Goal: Task Accomplishment & Management: Use online tool/utility

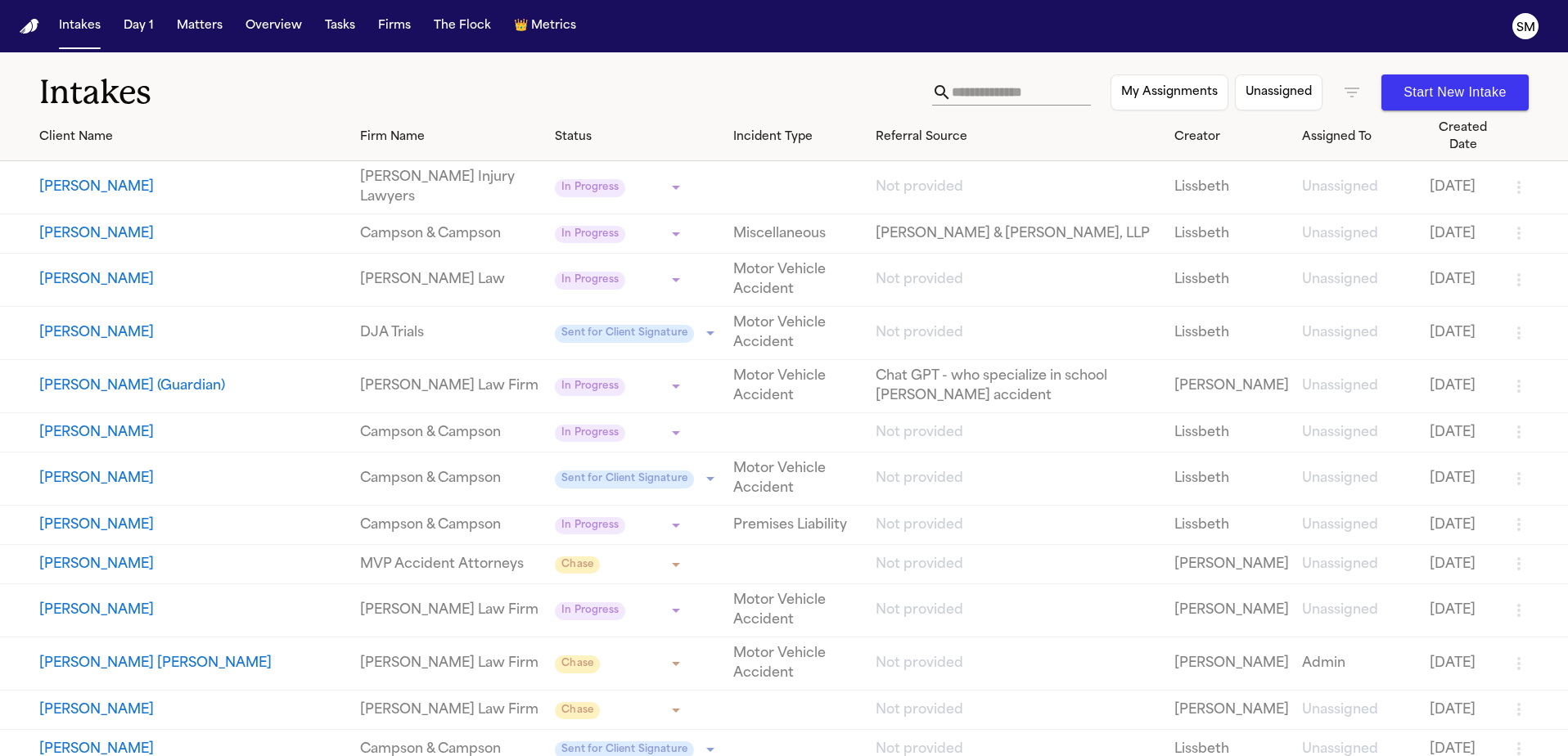
click at [1009, 95] on input "text" at bounding box center [1022, 93] width 139 height 27
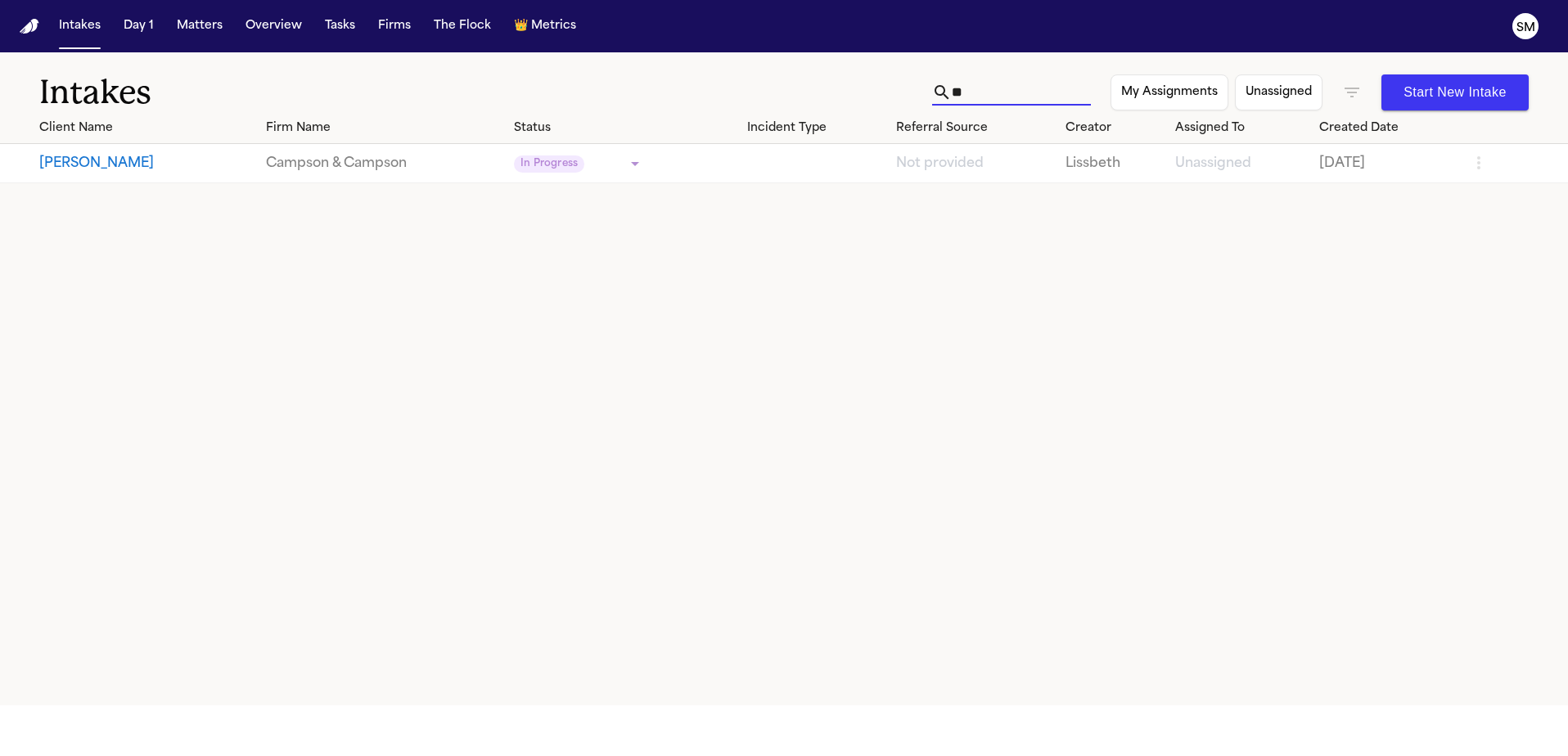
type input "*"
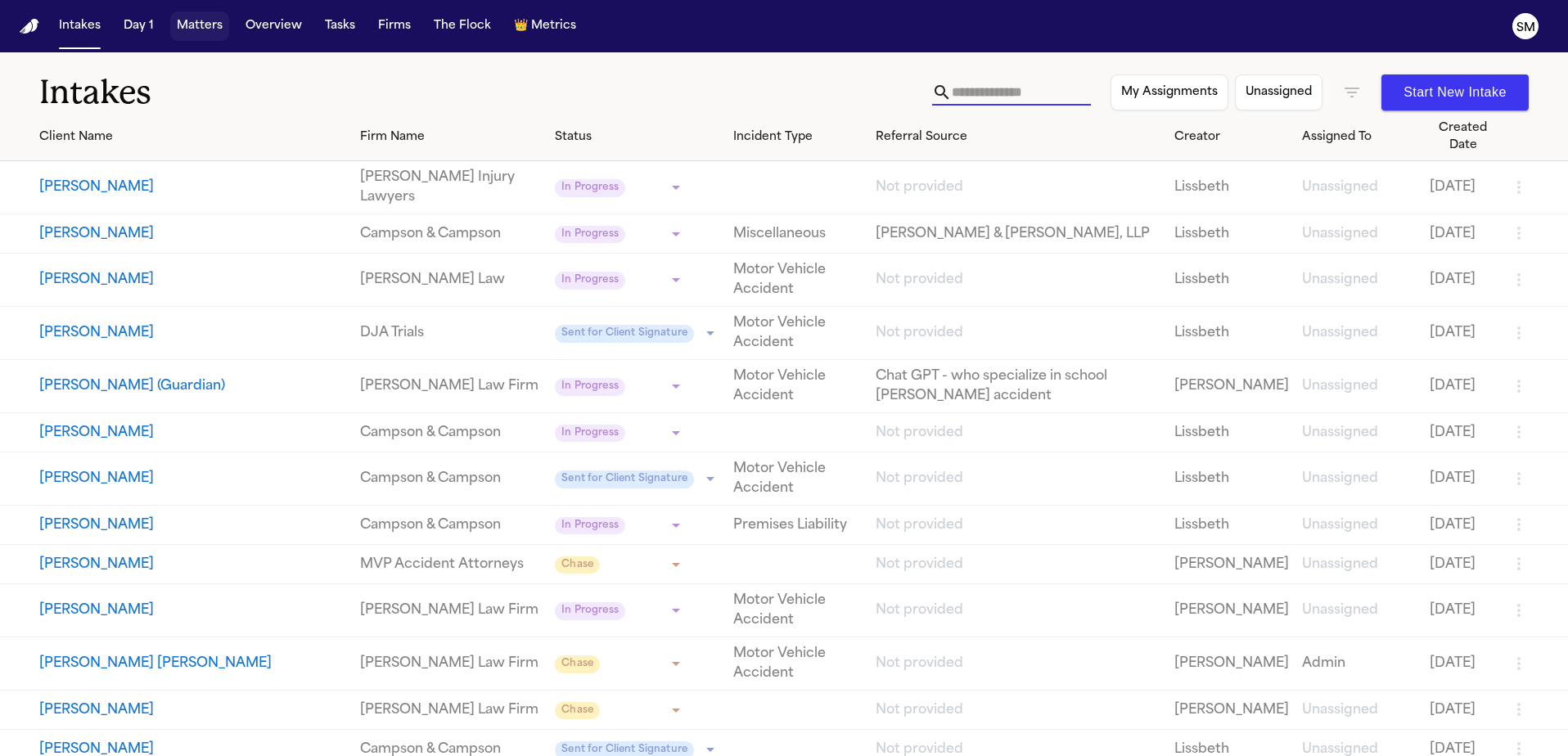
click at [201, 32] on button "Matters" at bounding box center [199, 26] width 59 height 29
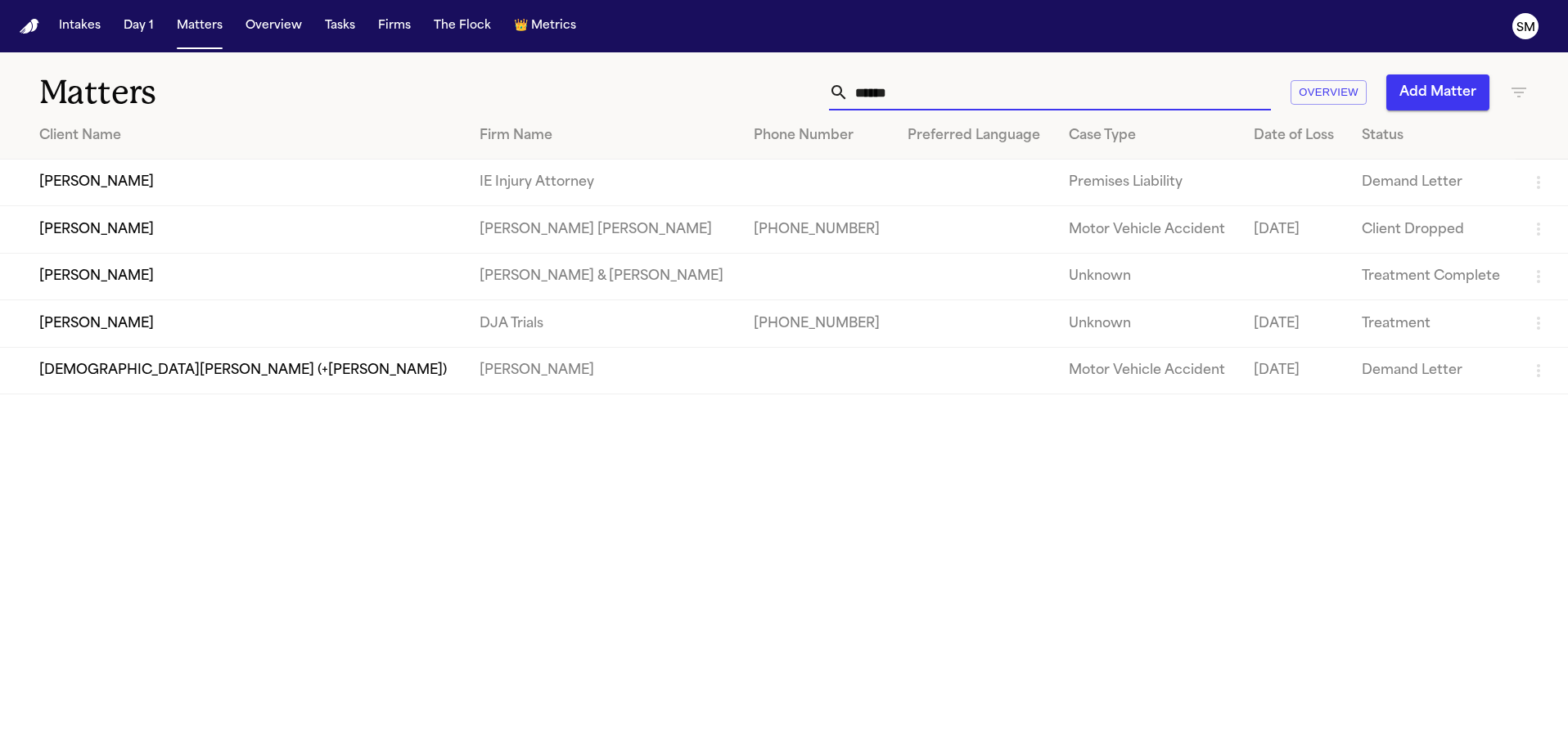
click at [945, 105] on input "******" at bounding box center [1059, 92] width 423 height 36
drag, startPoint x: 948, startPoint y: 104, endPoint x: 825, endPoint y: 93, distance: 123.5
click at [829, 93] on div "******" at bounding box center [1050, 92] width 442 height 36
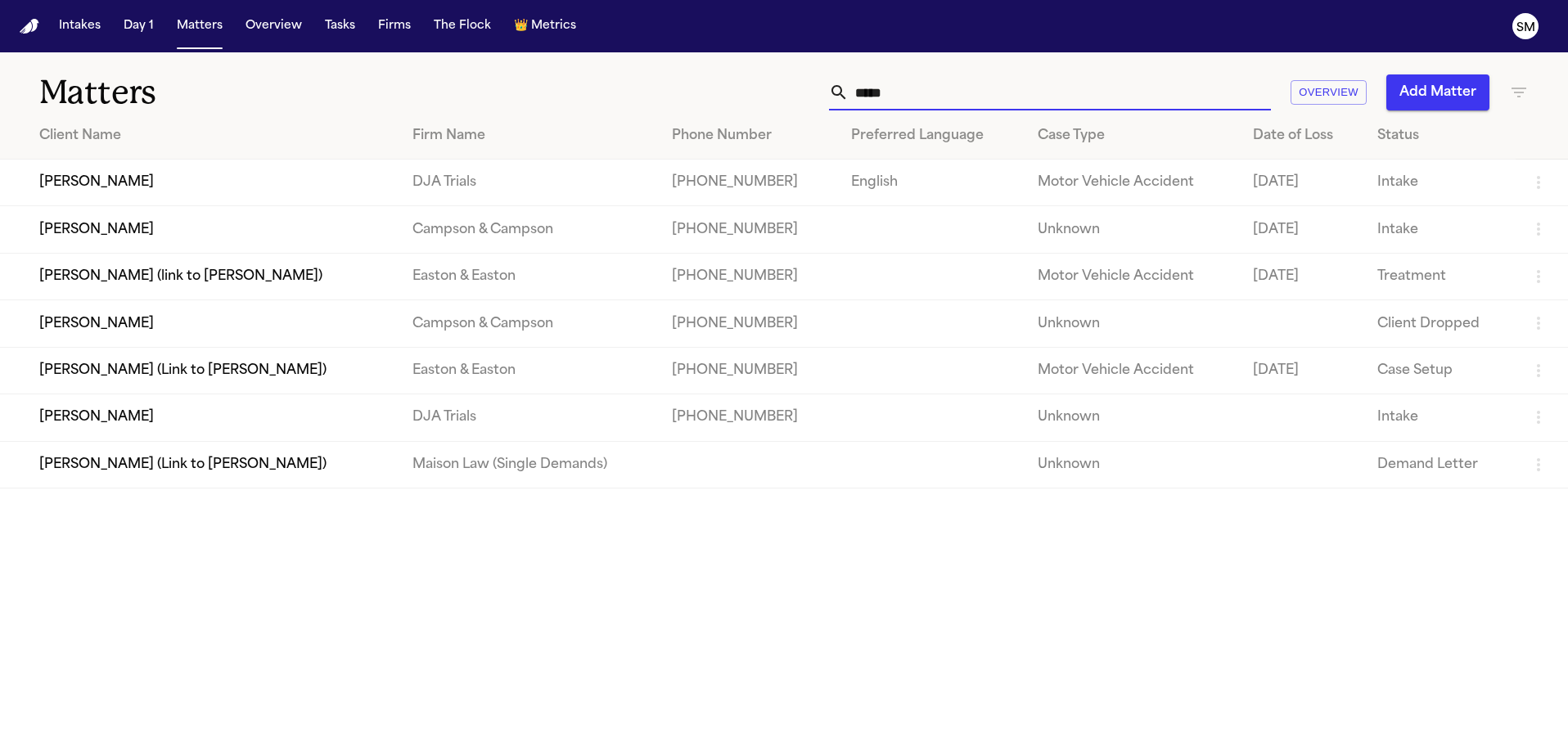
type input "*****"
click at [92, 190] on td "[PERSON_NAME]" at bounding box center [199, 183] width 399 height 46
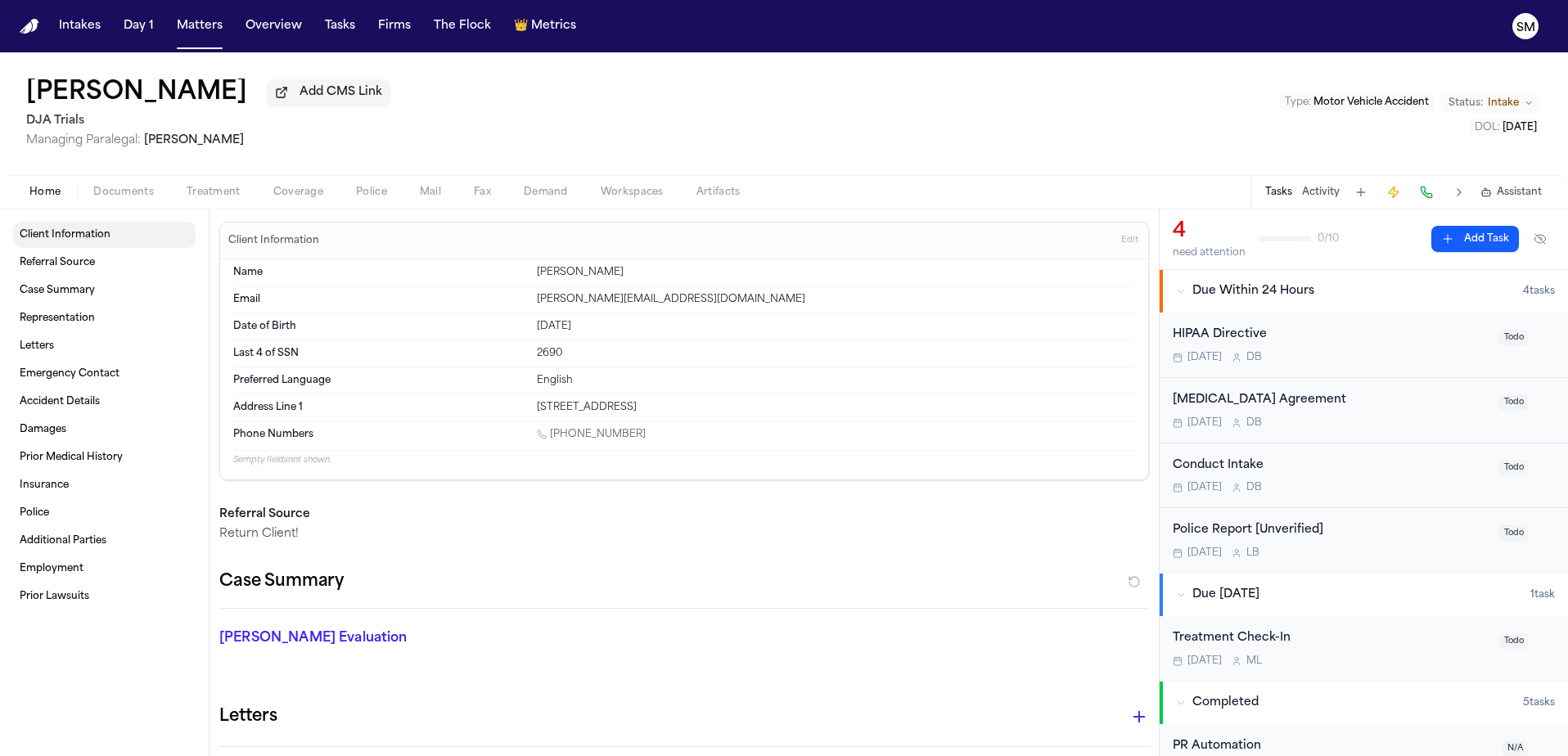
click at [80, 241] on span "Client Information" at bounding box center [65, 235] width 90 height 13
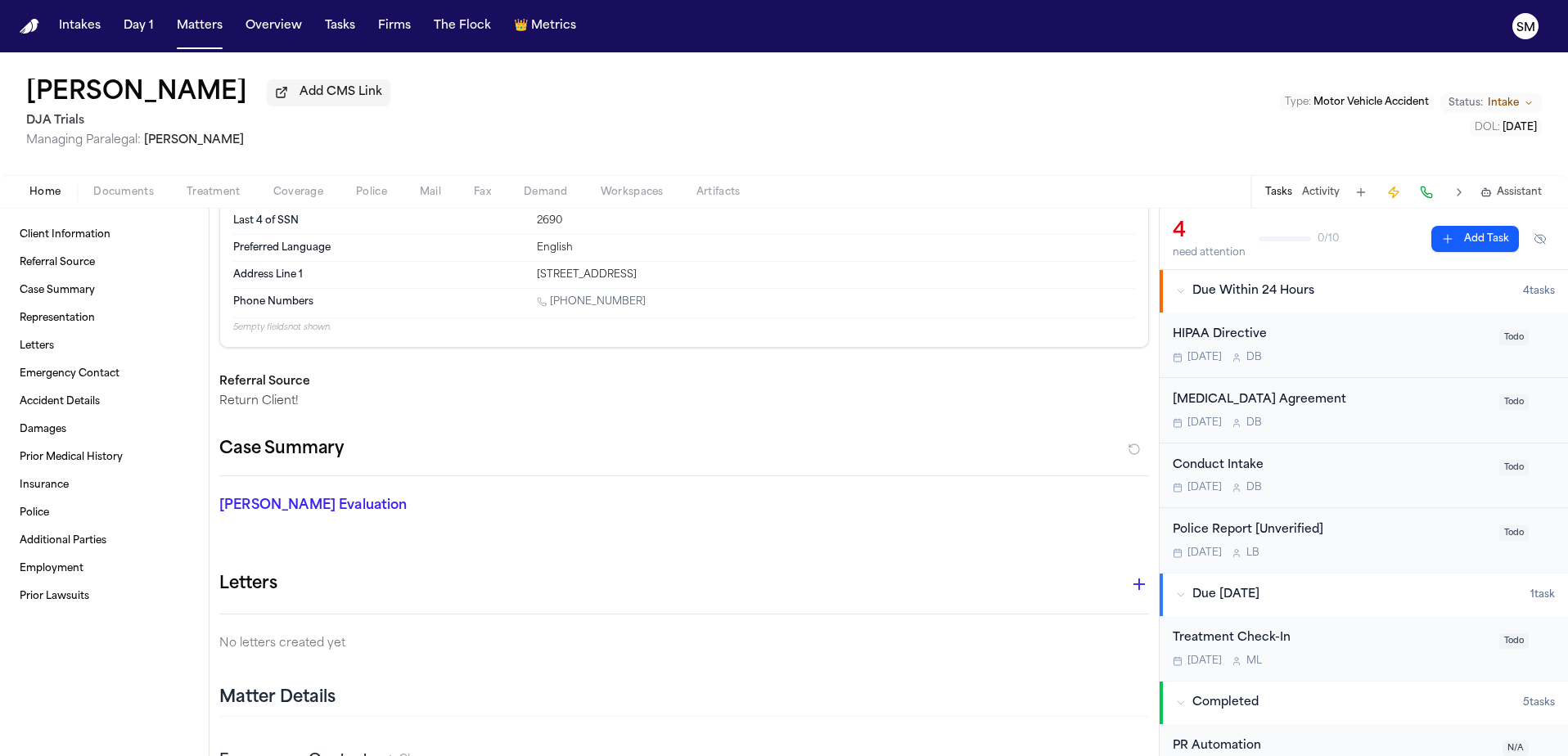
scroll to position [135, 0]
click at [129, 198] on span "Documents" at bounding box center [123, 193] width 61 height 13
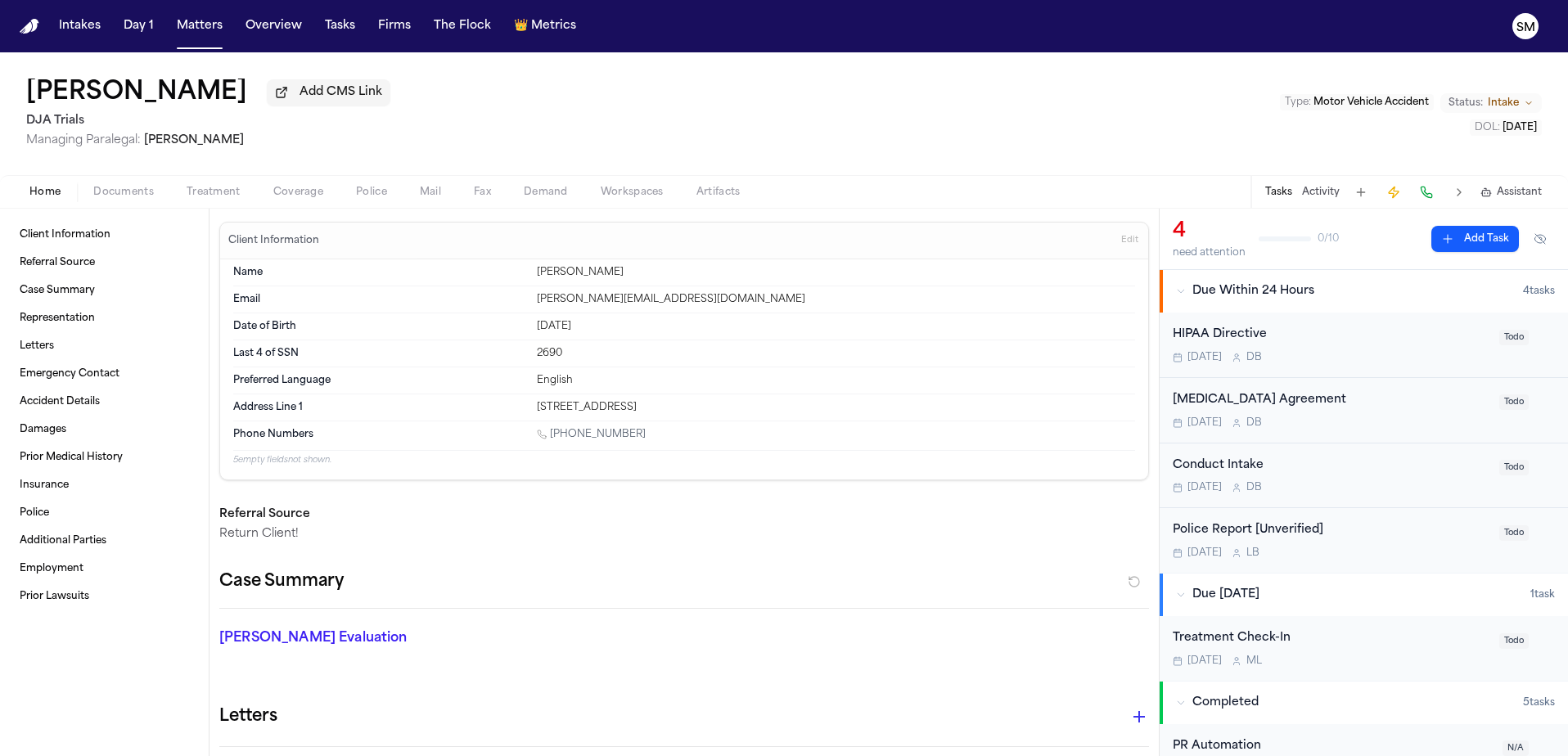
click at [44, 194] on span "Home" at bounding box center [44, 193] width 31 height 13
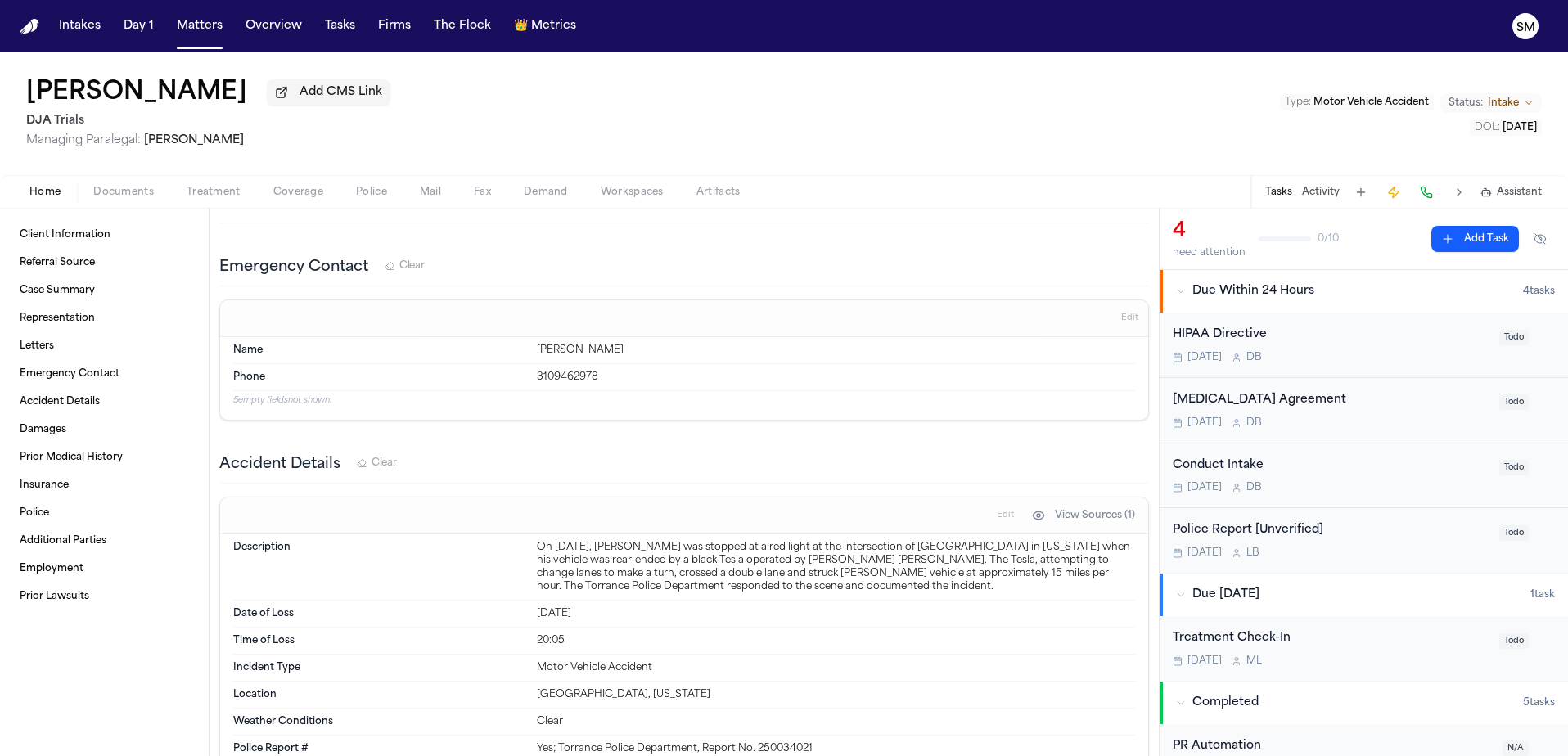
scroll to position [797, 0]
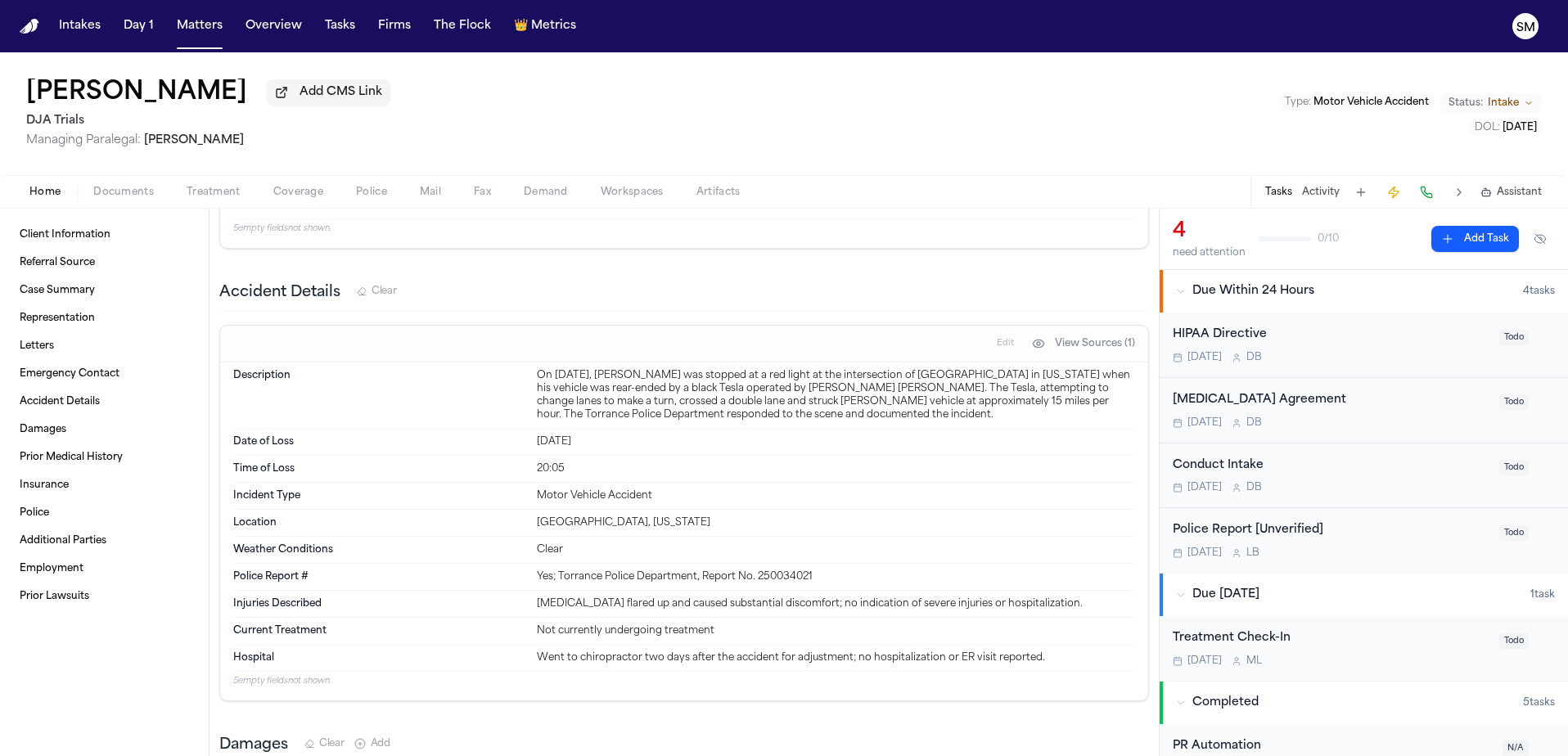
click at [1005, 134] on div "[PERSON_NAME] Add CMS Link DJA Trials Managing Paralegal: [PERSON_NAME] Type : …" at bounding box center [784, 114] width 1568 height 123
click at [1271, 400] on div "[MEDICAL_DATA] Agreement" at bounding box center [1331, 400] width 317 height 19
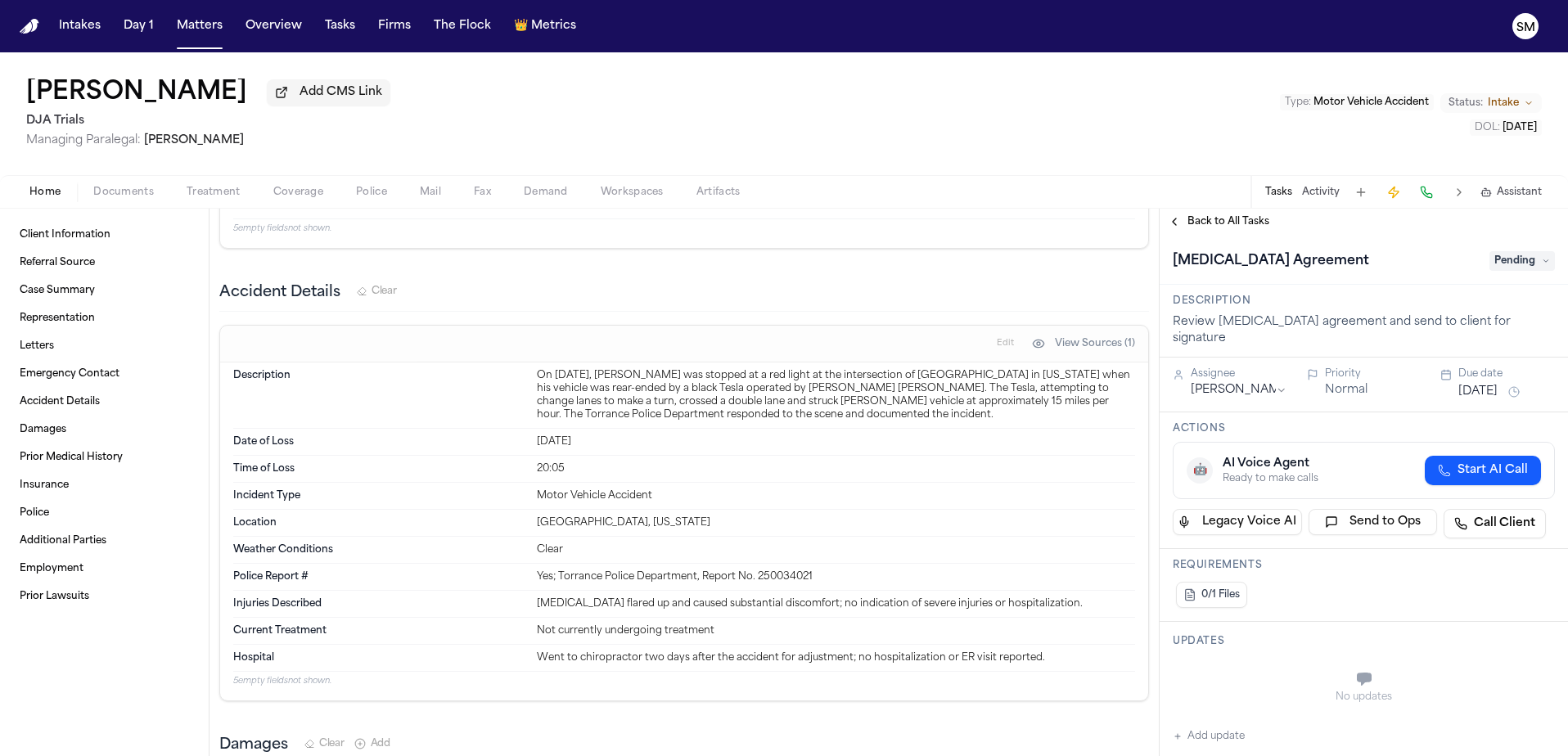
click at [1516, 271] on span "Pending" at bounding box center [1522, 261] width 66 height 20
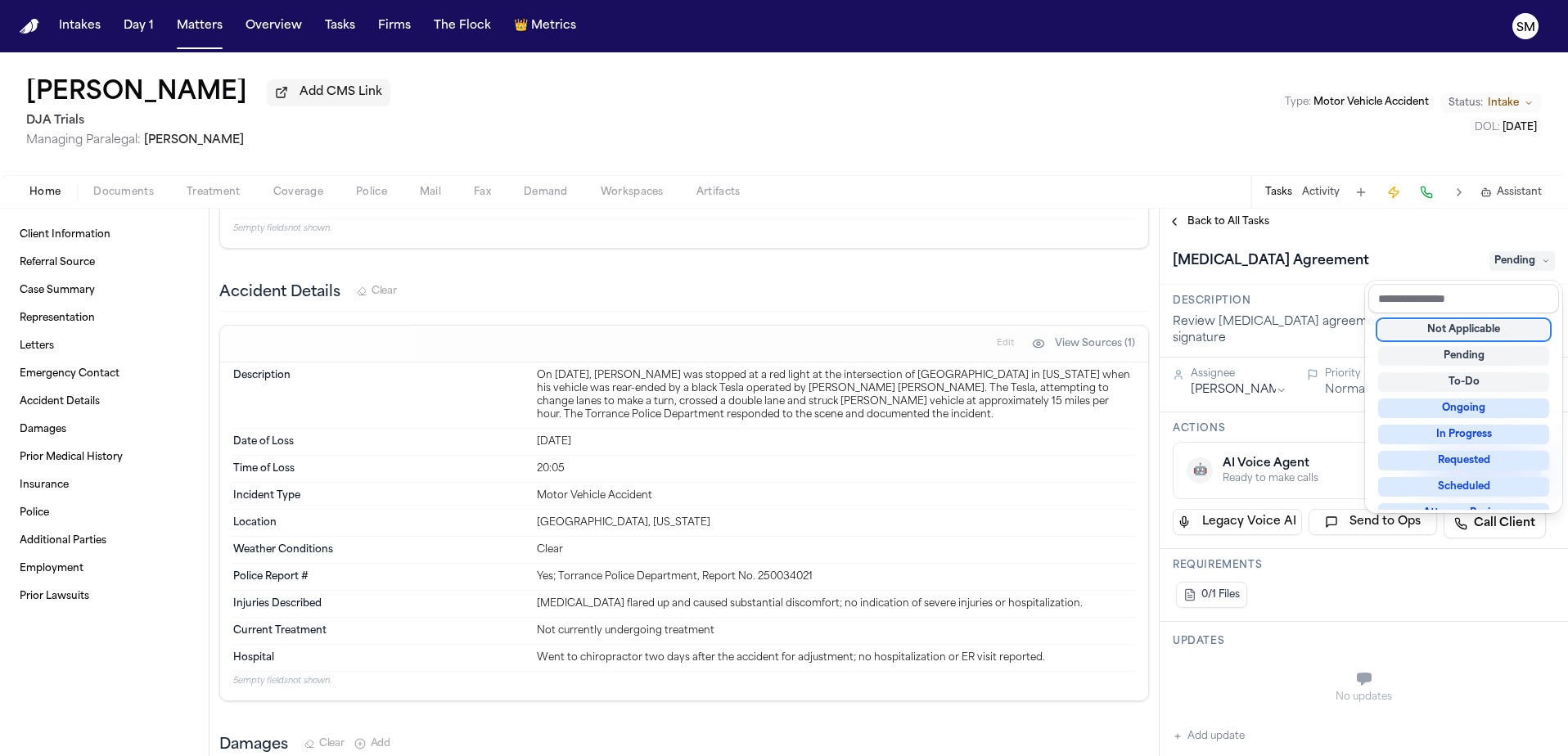
click at [1371, 261] on div "[MEDICAL_DATA] Agreement Pending" at bounding box center [1364, 261] width 382 height 27
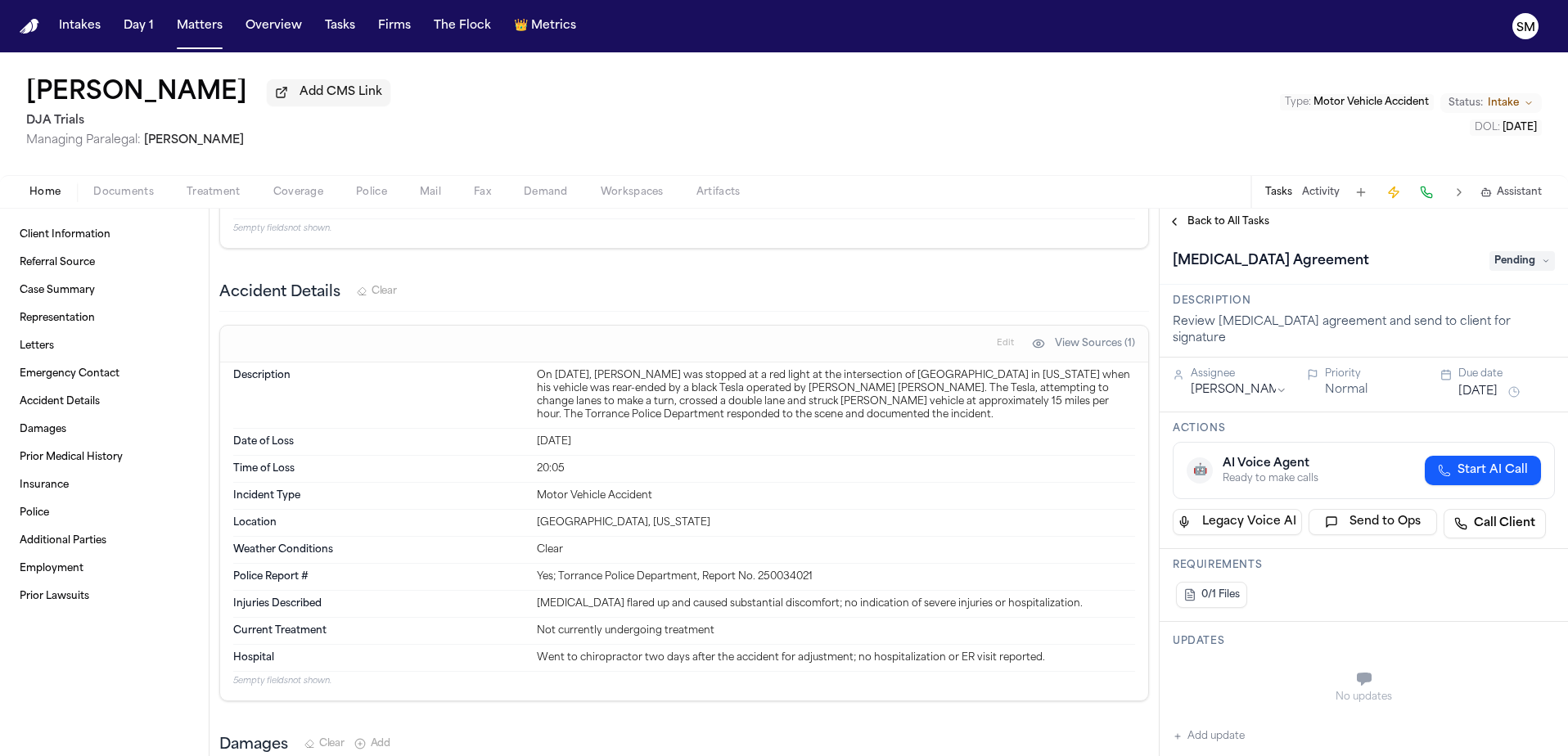
click at [1273, 383] on html "Intakes Day 1 Matters Overview Tasks Firms The Flock 👑 Metrics SM [PERSON_NAME]…" at bounding box center [784, 378] width 1568 height 756
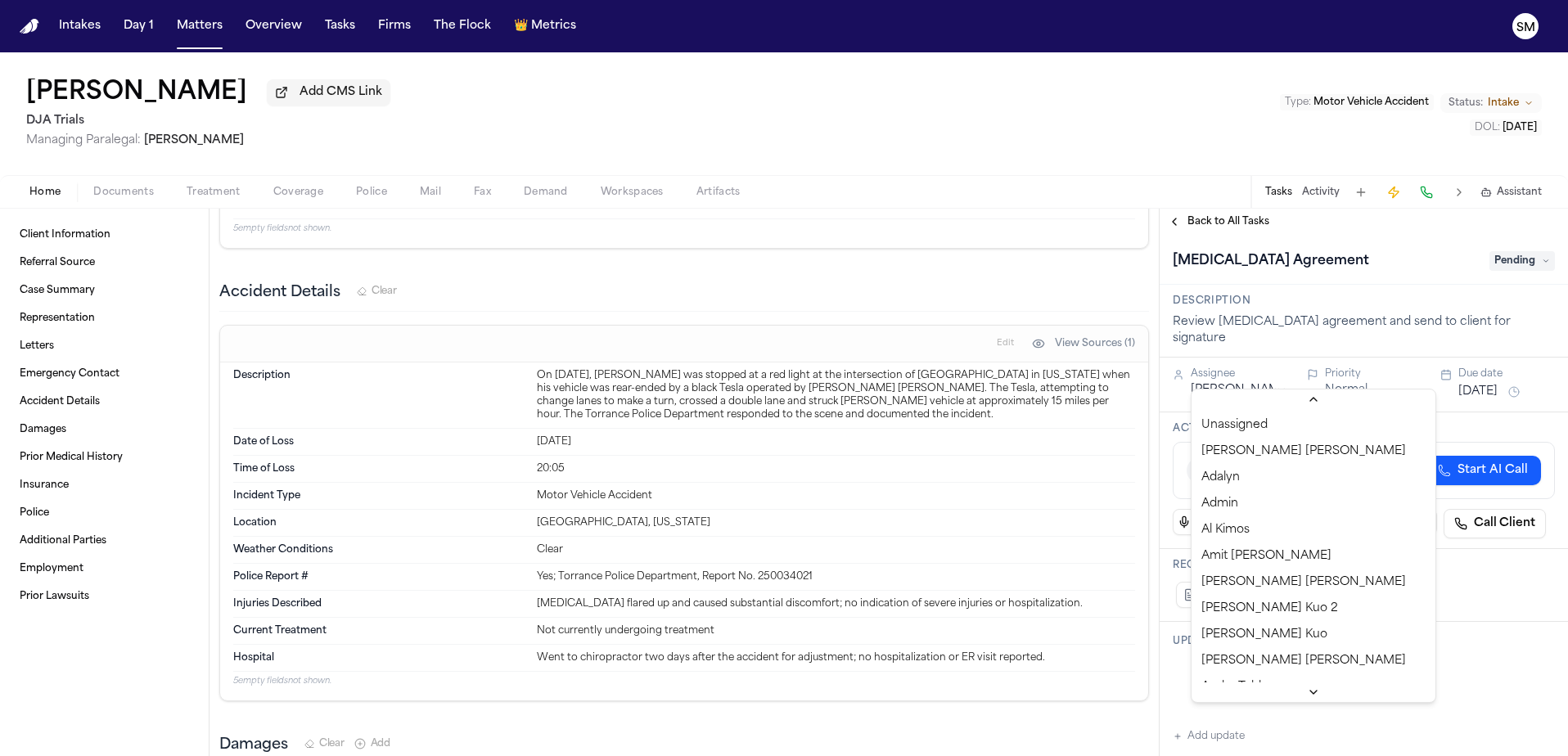
scroll to position [306, 0]
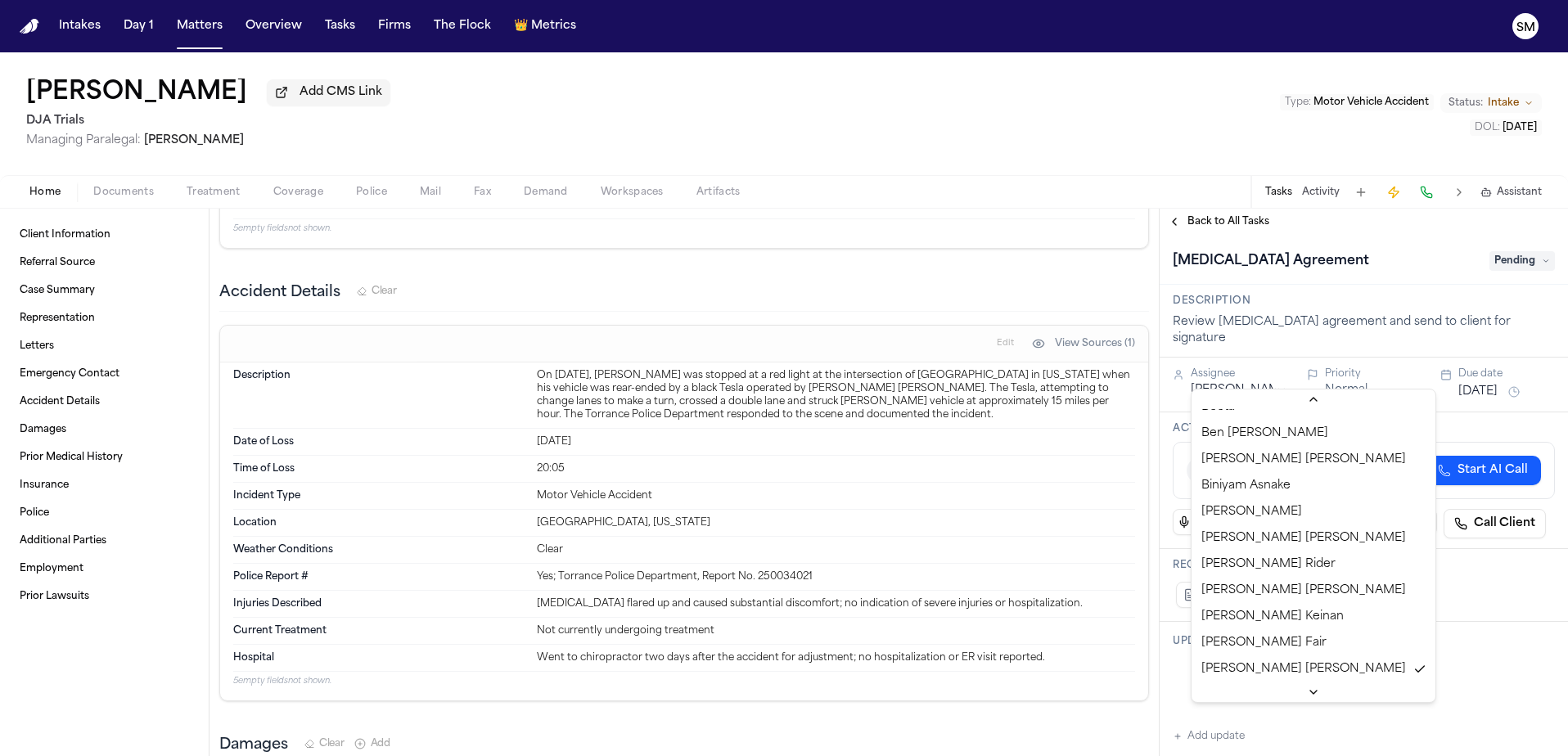
click at [1273, 383] on html "Intakes Day 1 Matters Overview Tasks Firms The Flock 👑 Metrics SM [PERSON_NAME]…" at bounding box center [784, 378] width 1568 height 756
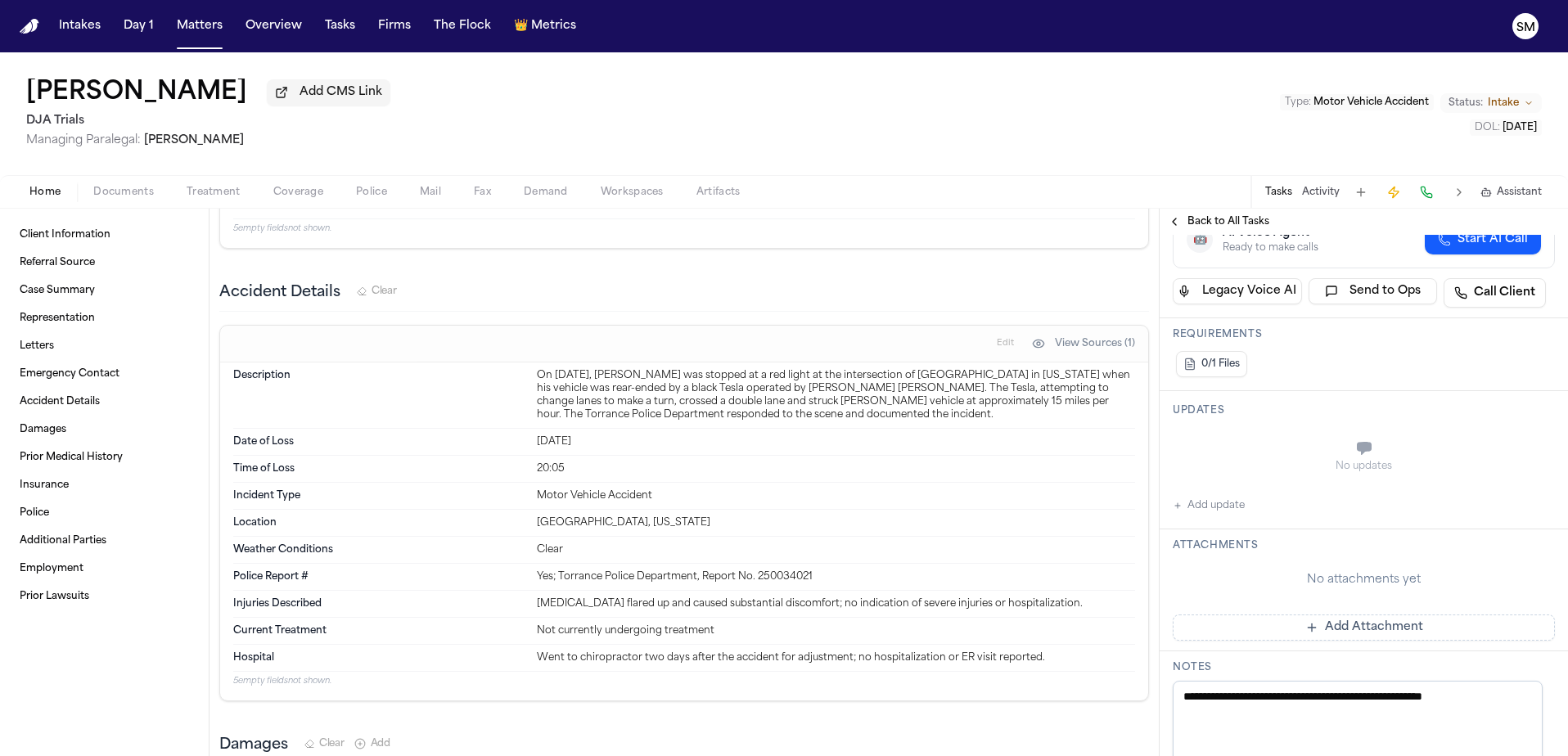
scroll to position [234, 0]
click at [37, 353] on span "Letters" at bounding box center [37, 346] width 34 height 13
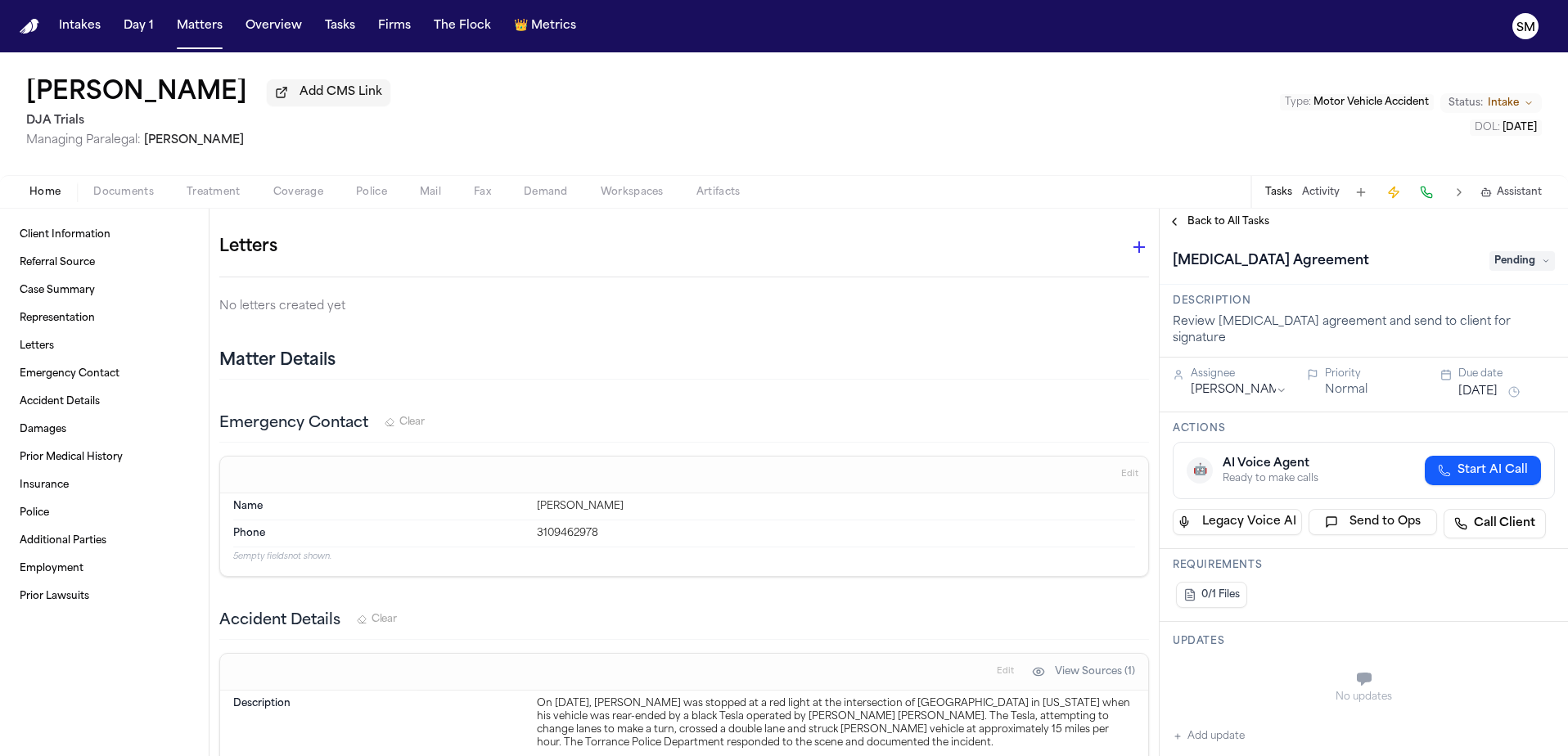
click at [1200, 228] on span "Back to All Tasks" at bounding box center [1229, 222] width 82 height 13
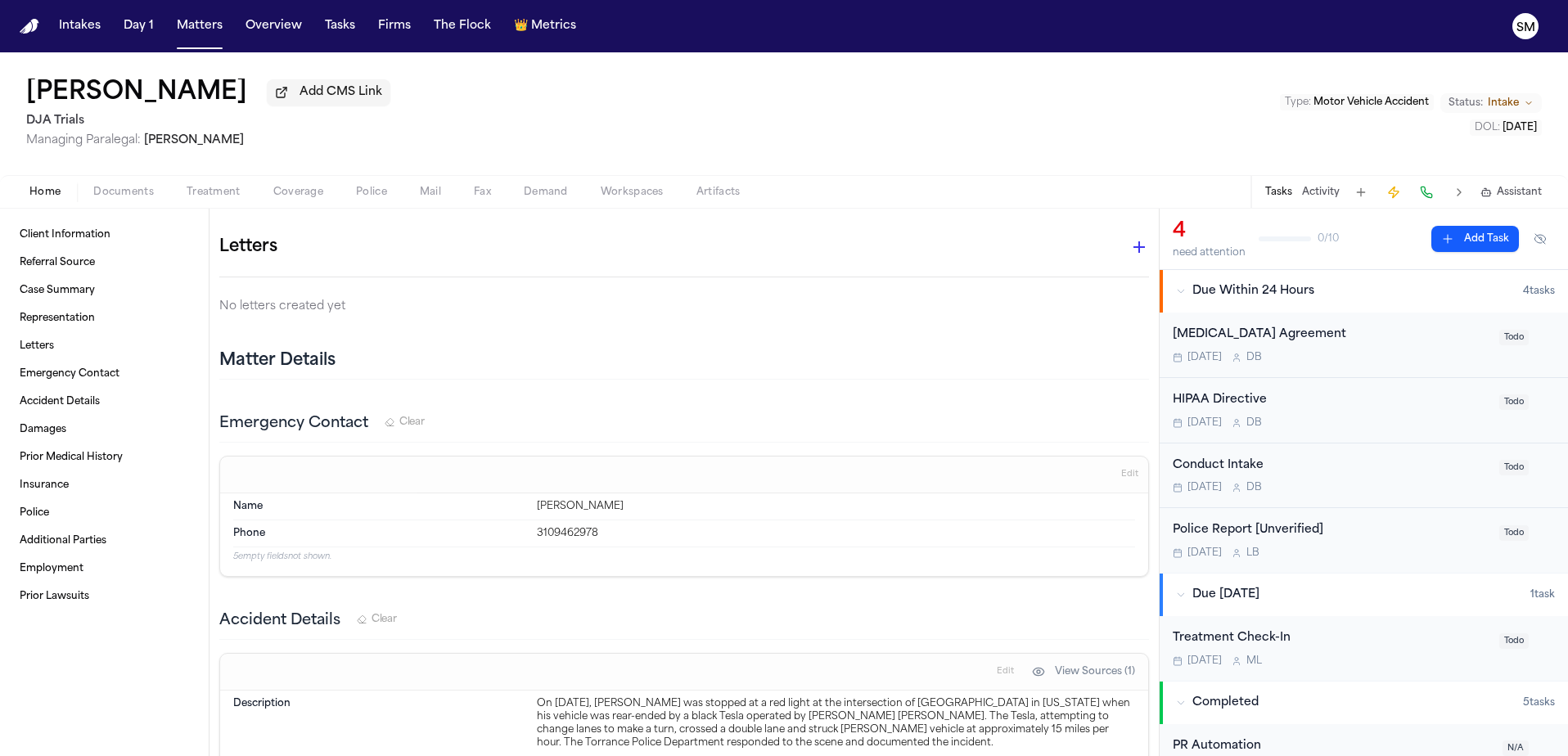
click at [1200, 147] on div "[PERSON_NAME] Add CMS Link DJA Trials Managing Paralegal: [PERSON_NAME] Type : …" at bounding box center [784, 114] width 1568 height 123
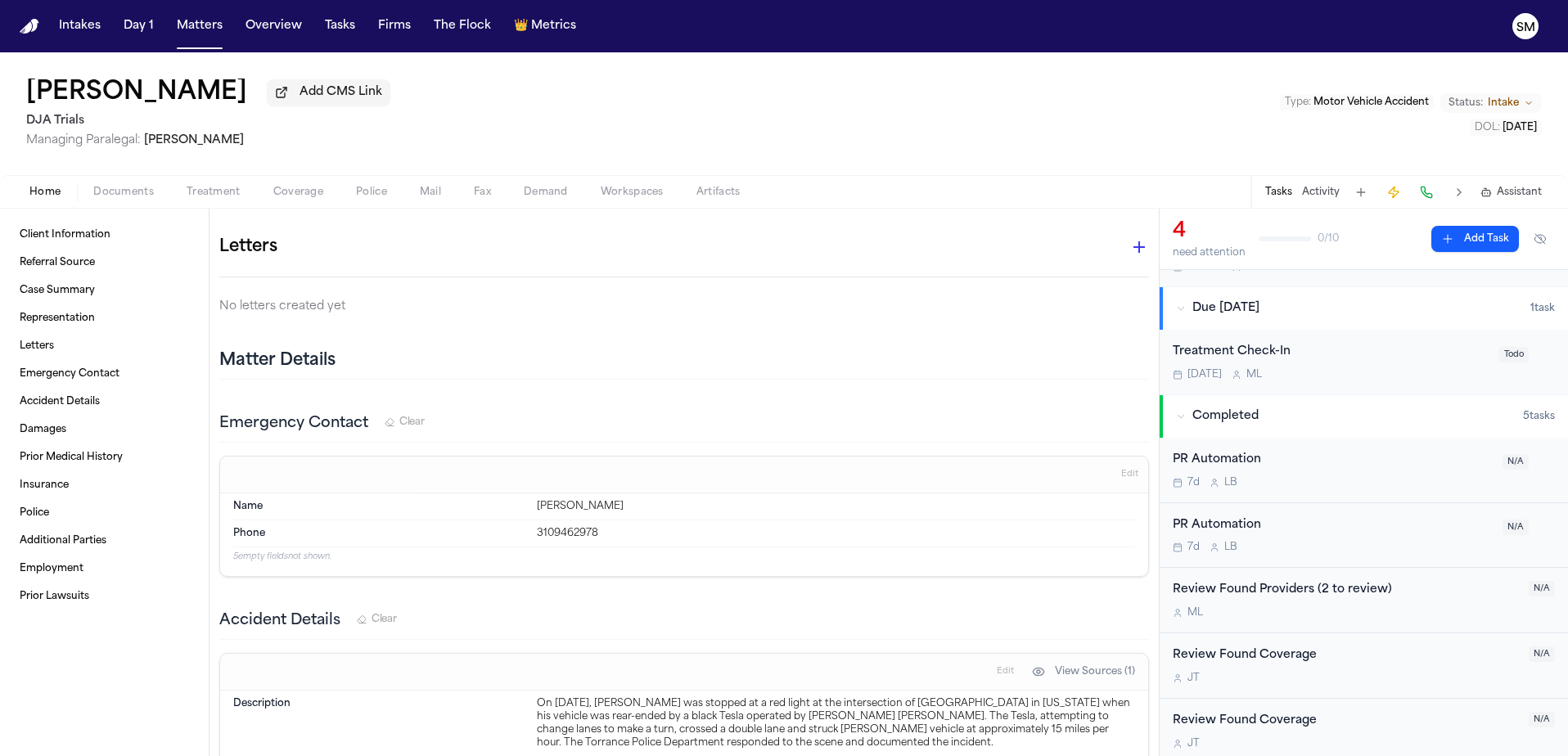
scroll to position [297, 0]
click at [1457, 193] on button at bounding box center [1459, 193] width 23 height 23
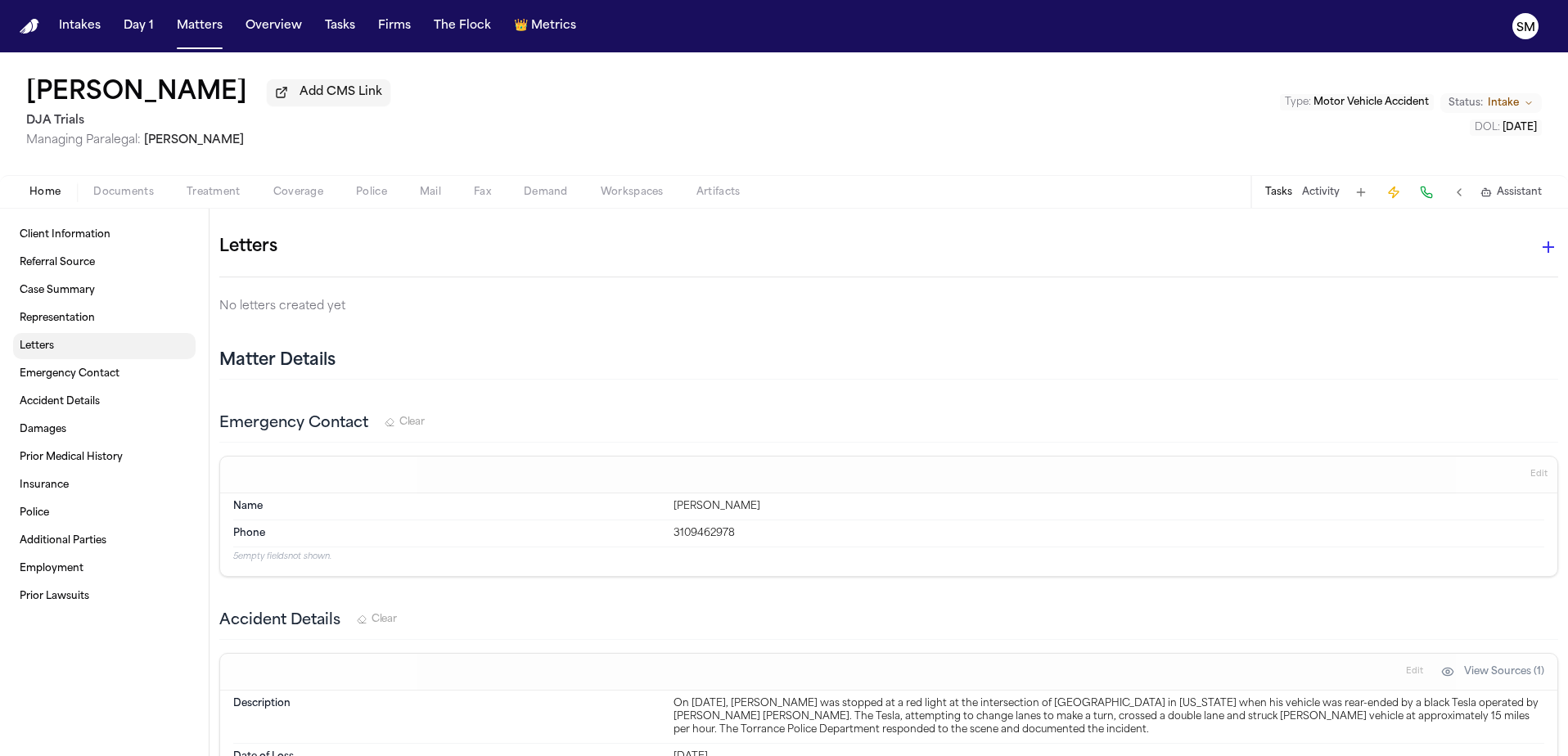
click at [86, 355] on link "Letters" at bounding box center [105, 346] width 183 height 27
click at [42, 193] on span "Home" at bounding box center [44, 193] width 31 height 13
click at [59, 199] on span "Home" at bounding box center [44, 193] width 31 height 13
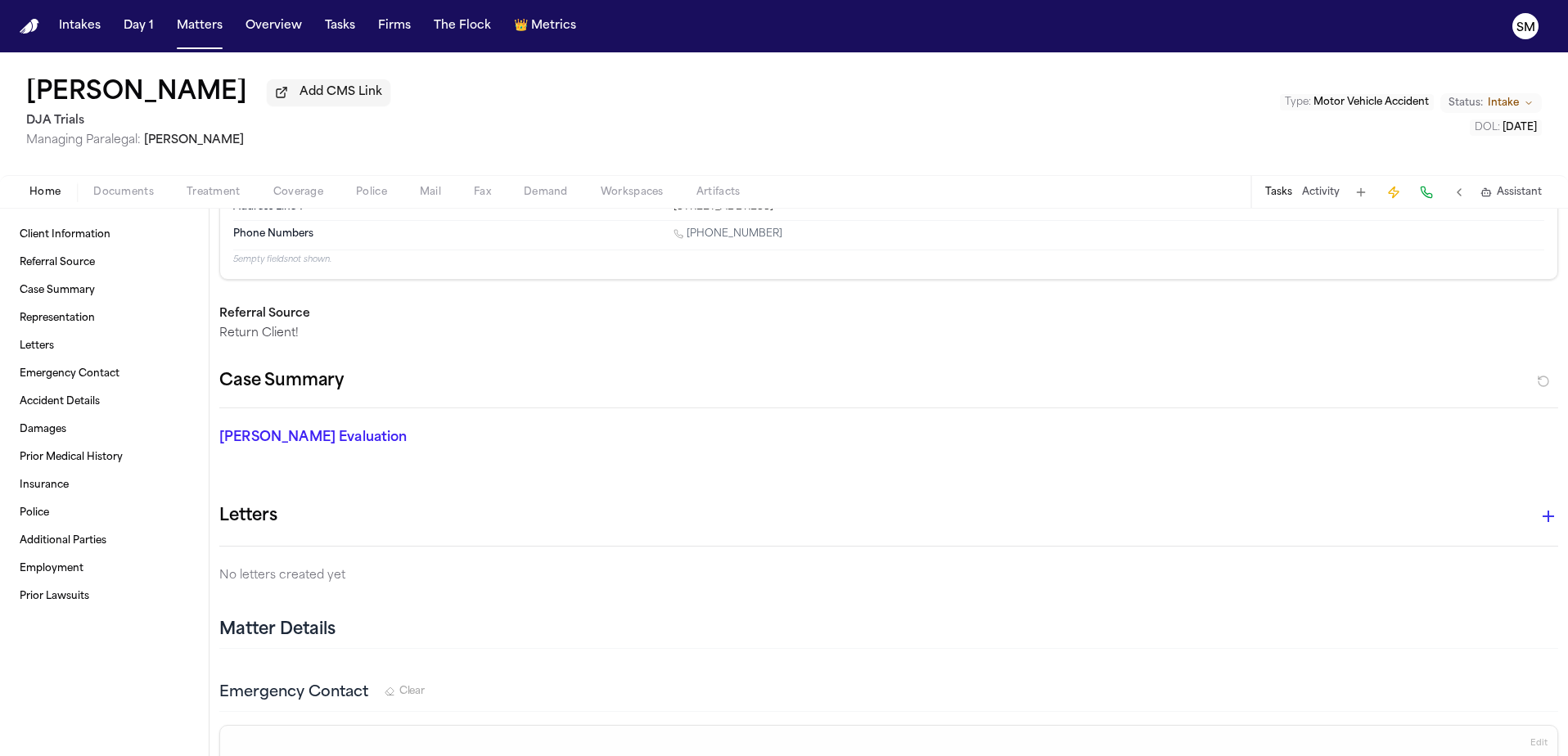
scroll to position [205, 0]
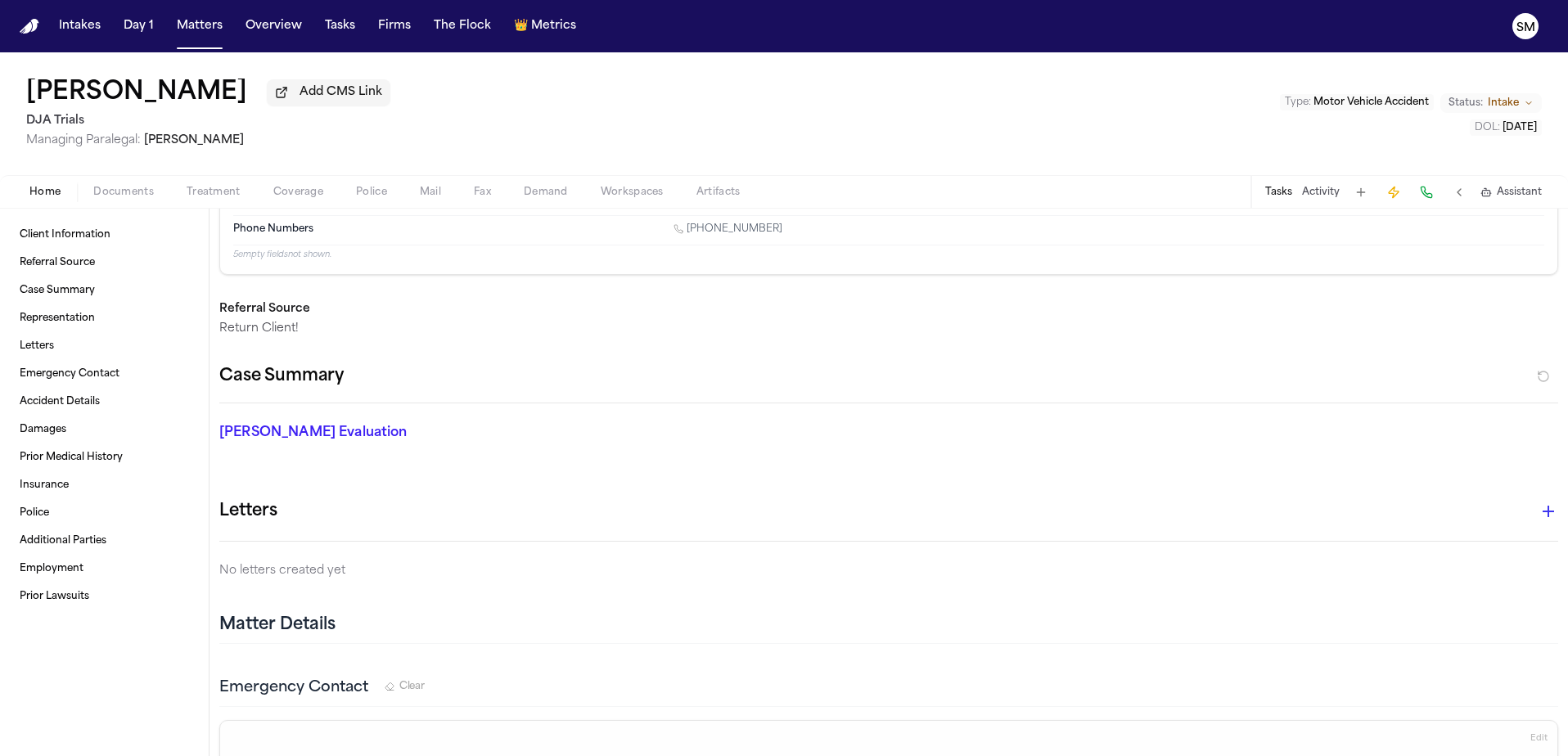
click at [1539, 513] on icon "button" at bounding box center [1549, 511] width 20 height 20
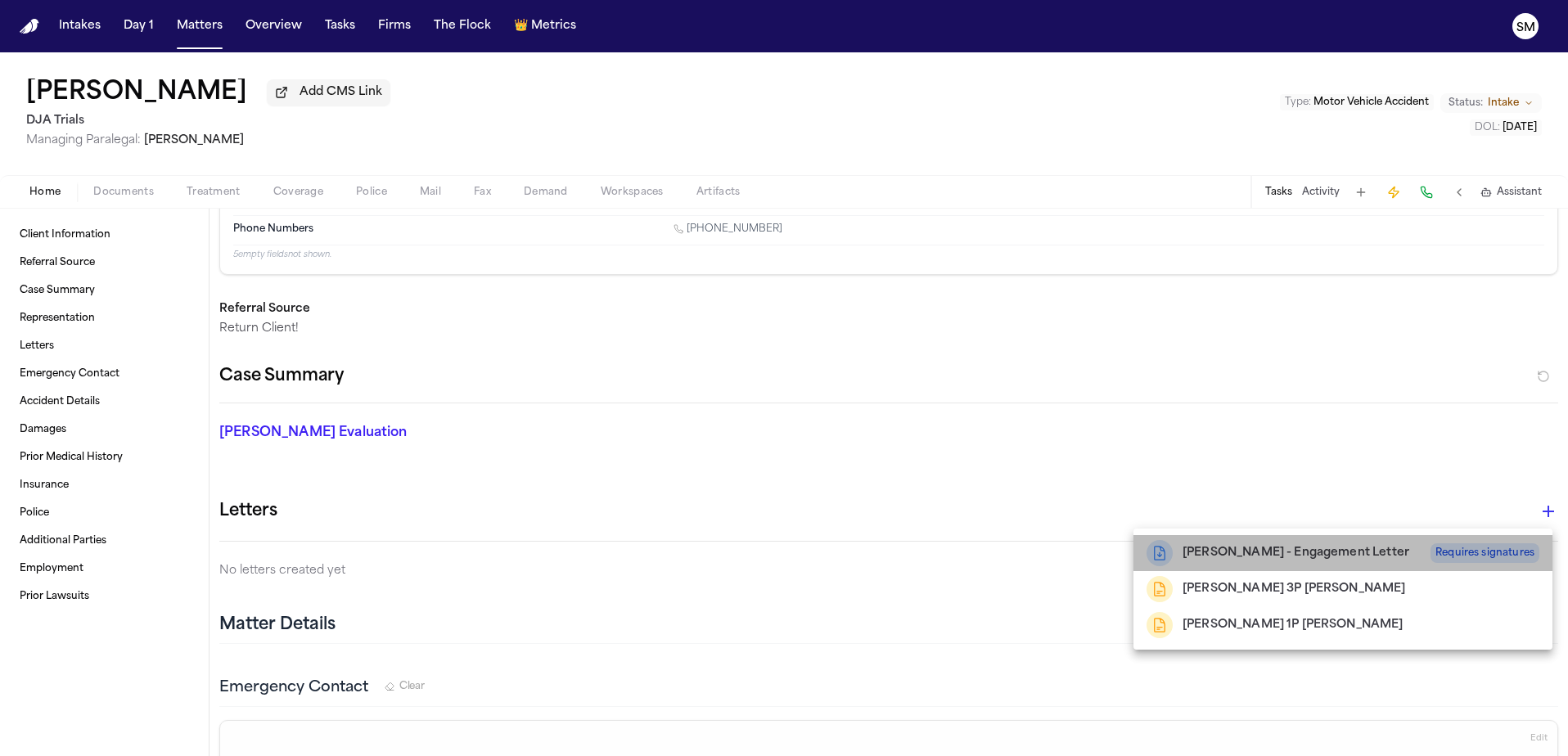
click at [1374, 553] on h2 "[PERSON_NAME] - Engagement Letter" at bounding box center [1296, 554] width 227 height 20
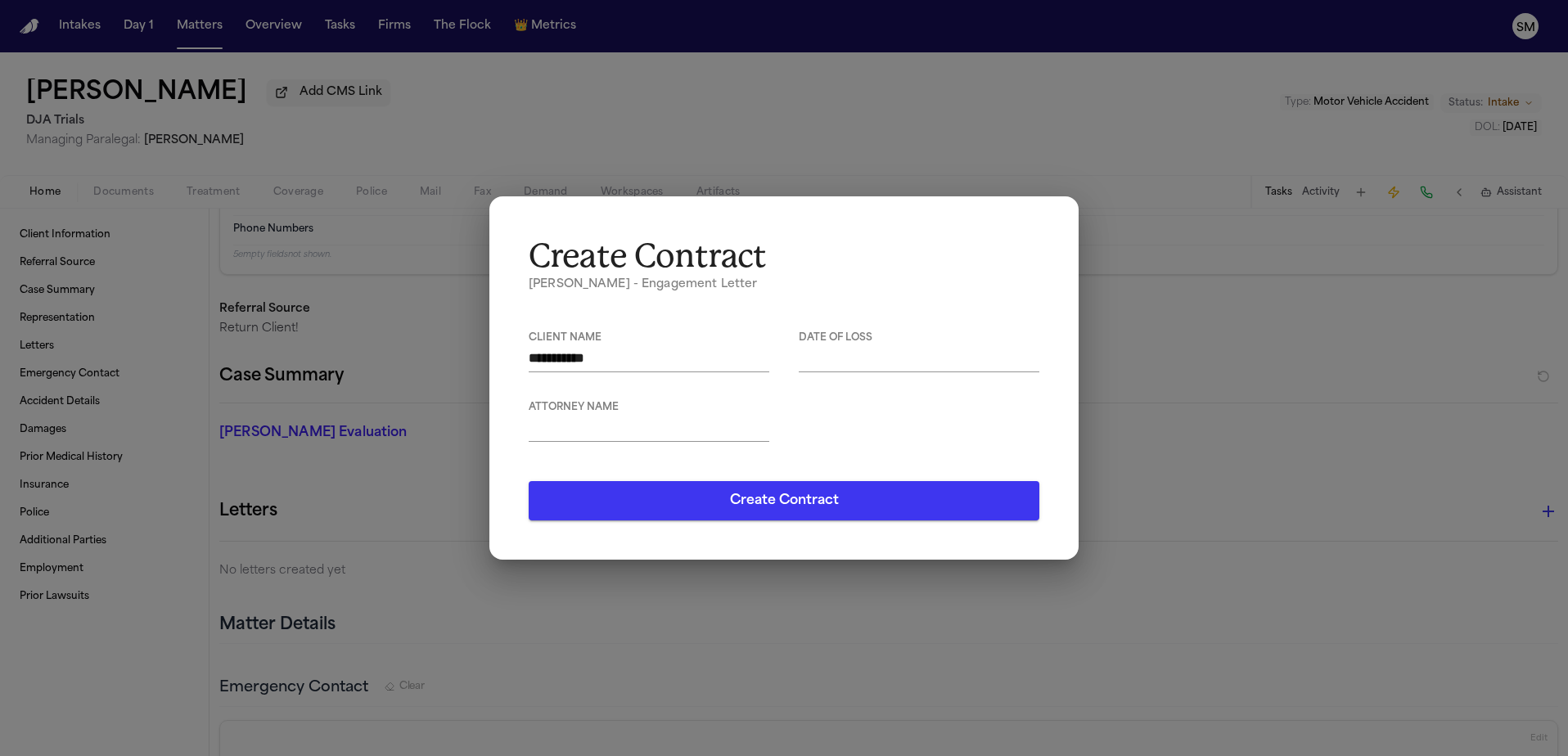
click at [919, 361] on textarea at bounding box center [919, 358] width 241 height 20
click at [584, 427] on textarea at bounding box center [649, 428] width 241 height 20
type textarea "**********"
click at [848, 355] on textarea at bounding box center [919, 358] width 241 height 20
type textarea "**********"
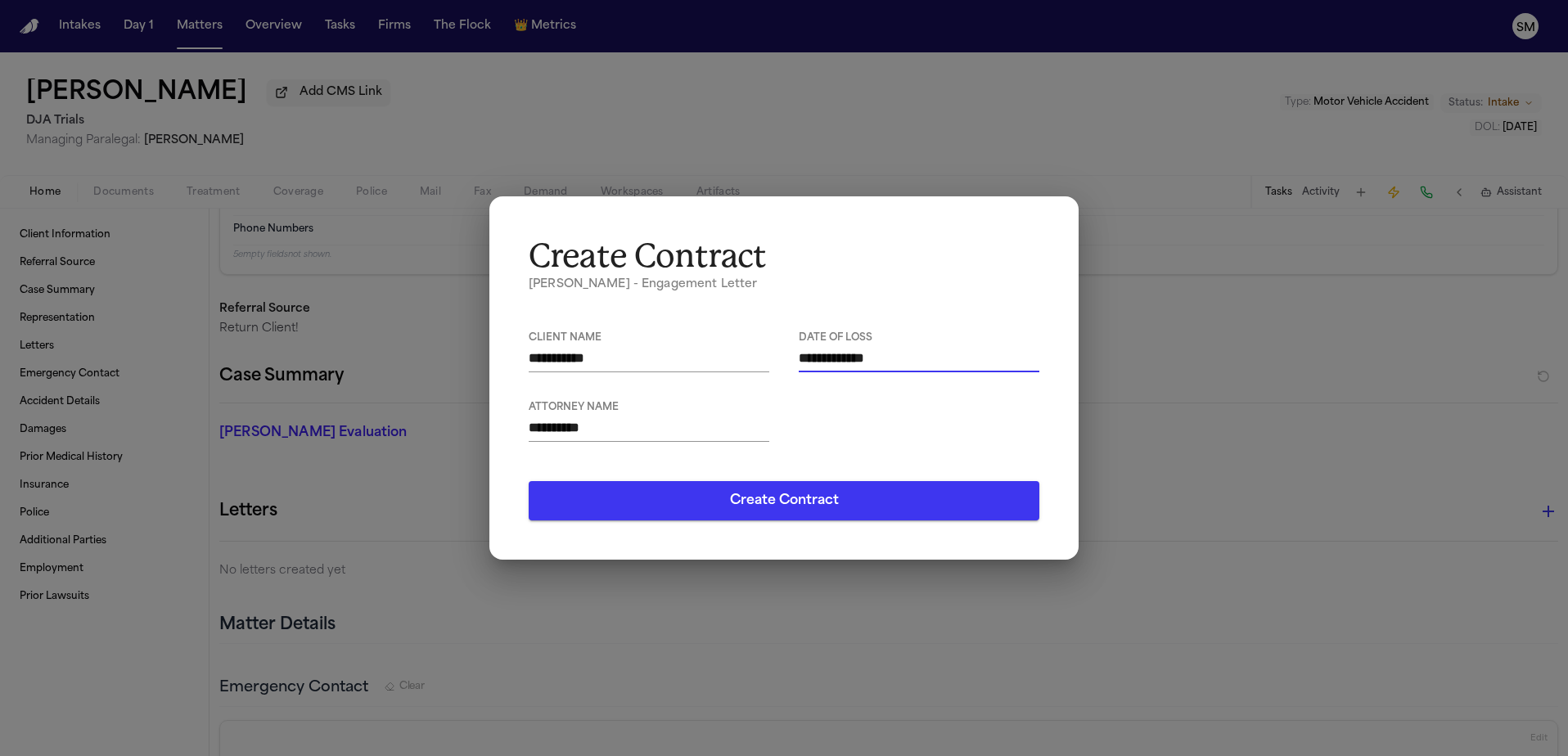
click at [841, 495] on button "Create Contract" at bounding box center [784, 500] width 510 height 39
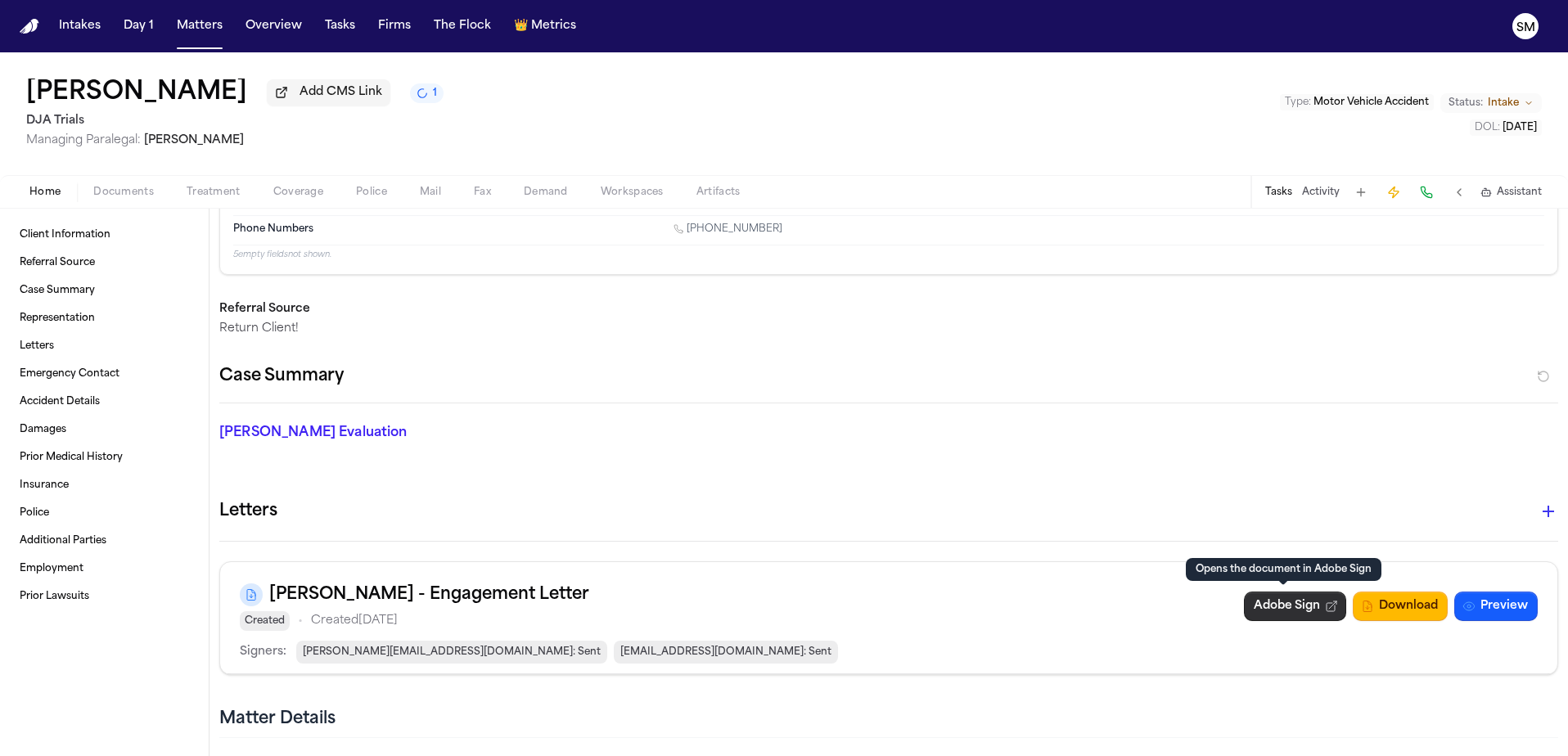
click at [1266, 612] on link "Adobe Sign" at bounding box center [1295, 606] width 102 height 29
click at [83, 29] on button "Intakes" at bounding box center [80, 26] width 55 height 29
